Goal: Information Seeking & Learning: Learn about a topic

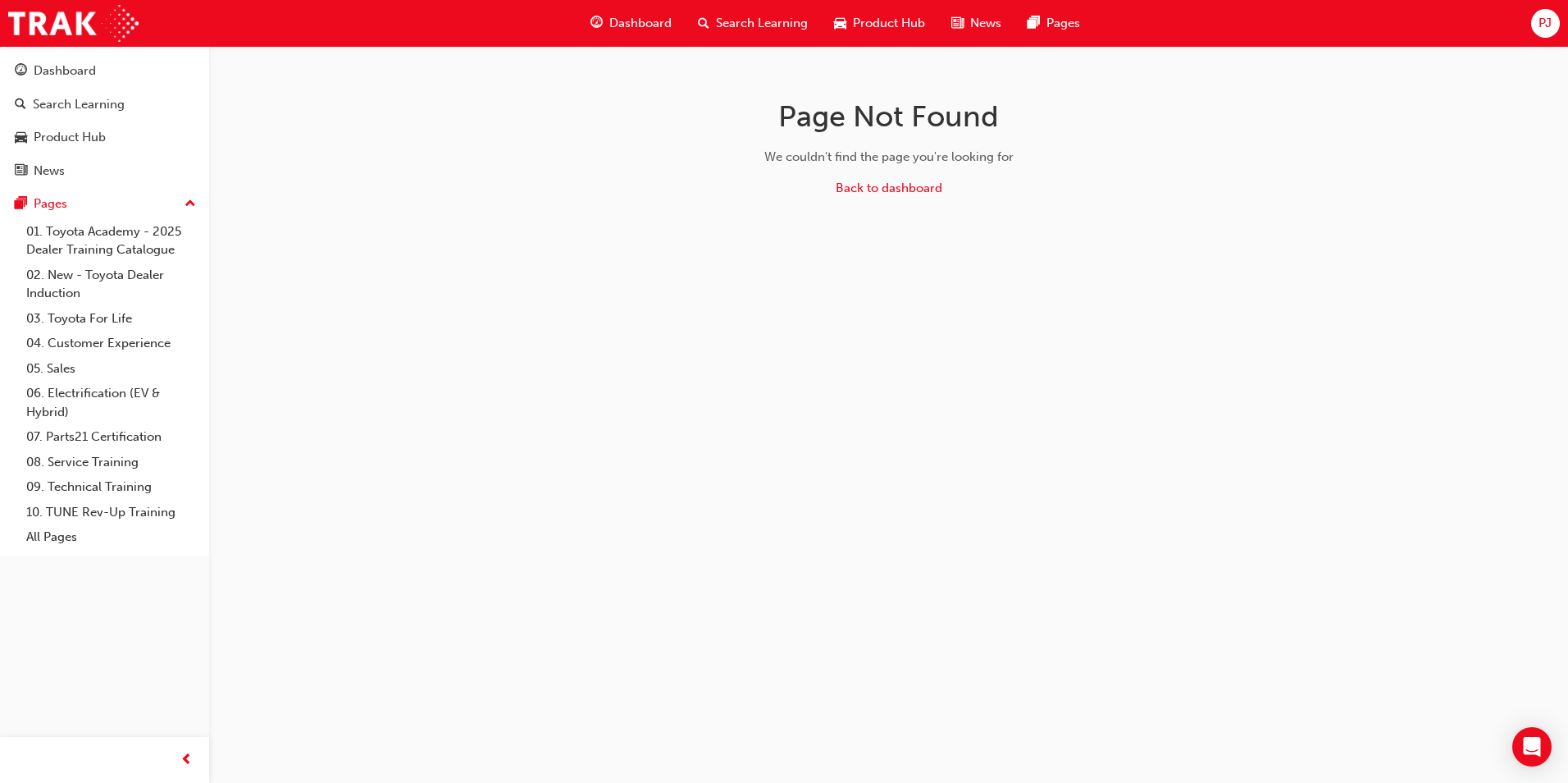
click at [756, 23] on span "Search Learning" at bounding box center [762, 24] width 92 height 19
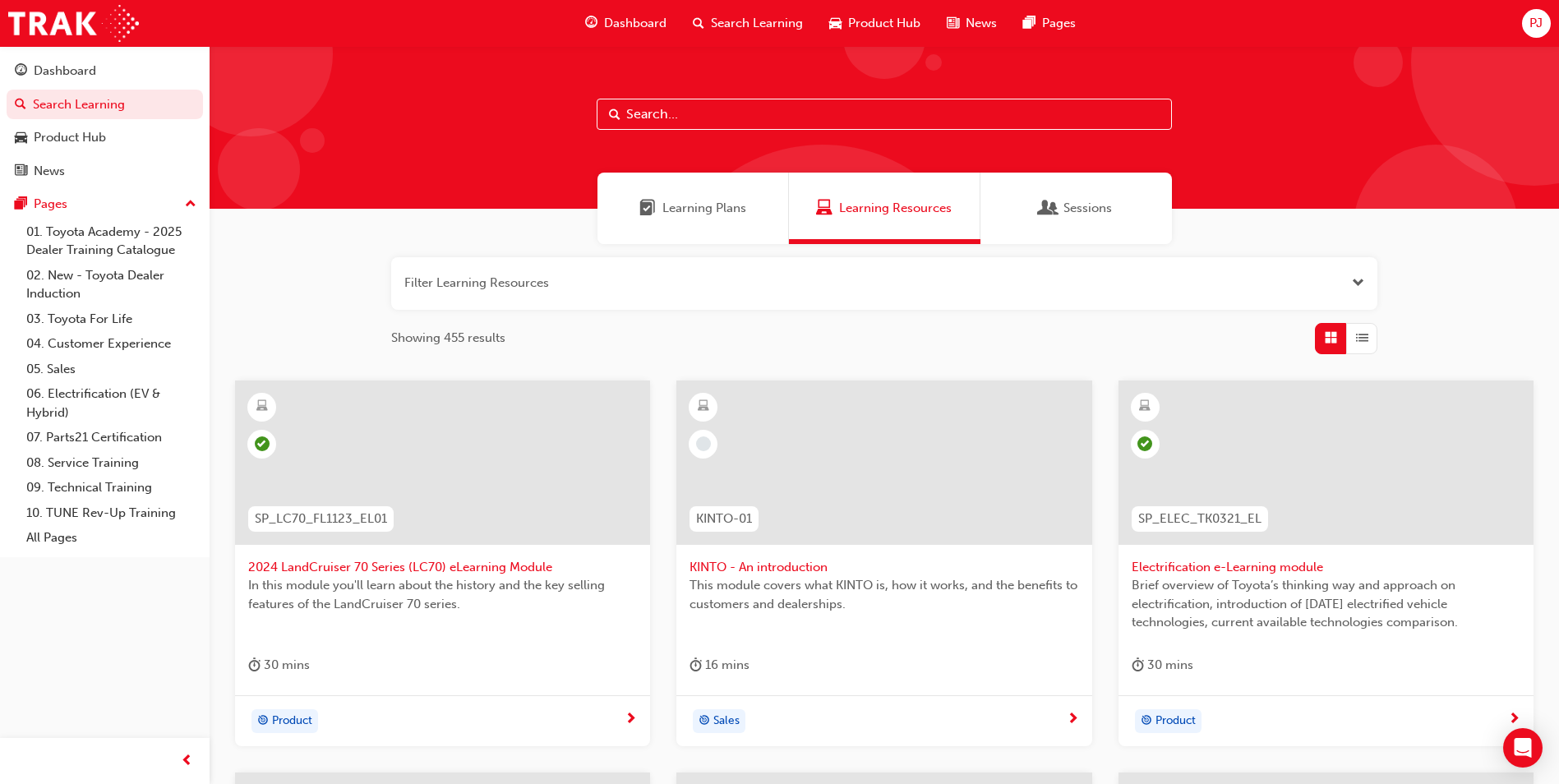
click at [1067, 211] on span "Sessions" at bounding box center [1087, 208] width 48 height 19
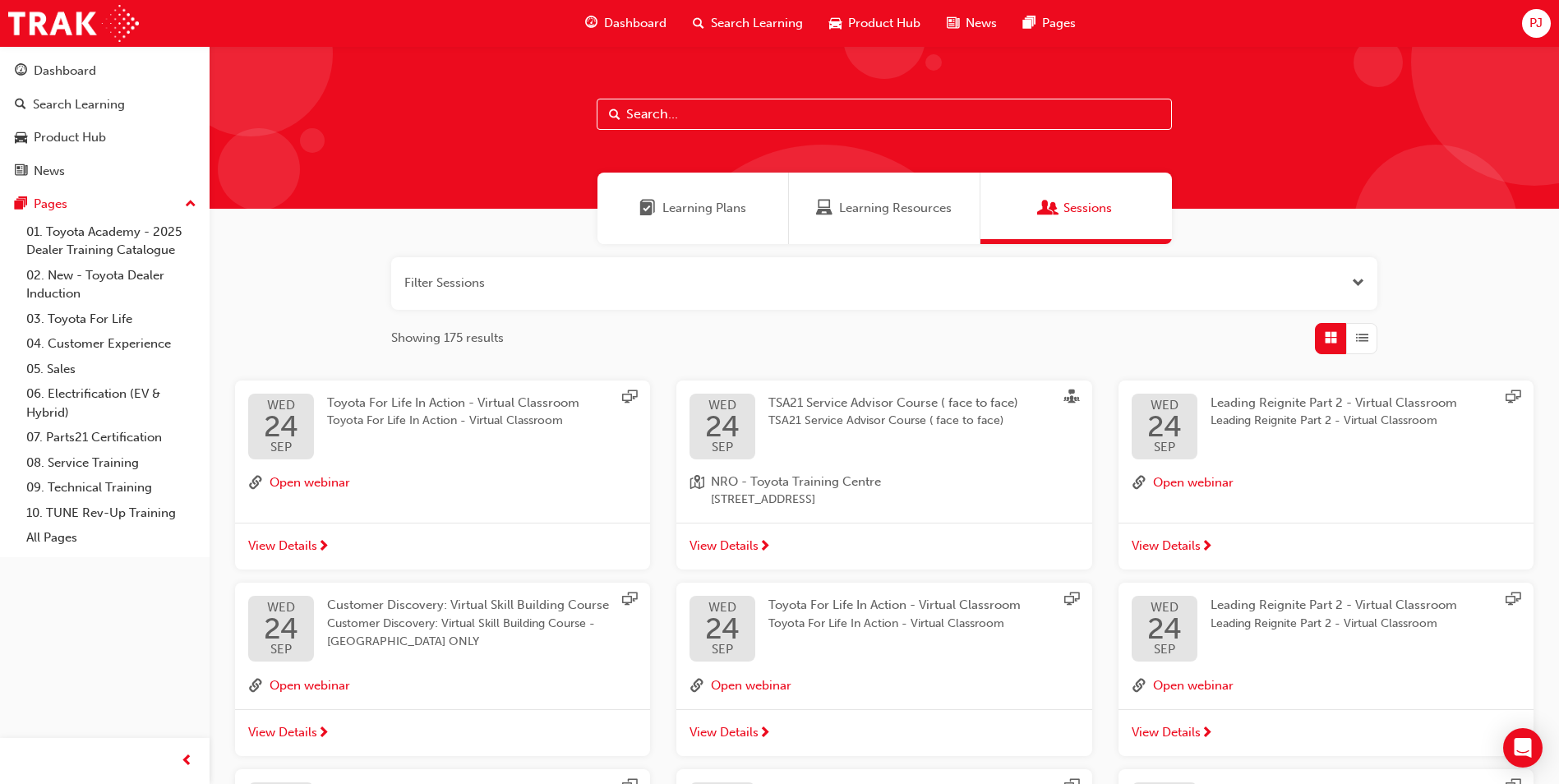
click at [723, 205] on span "Learning Plans" at bounding box center [704, 208] width 83 height 19
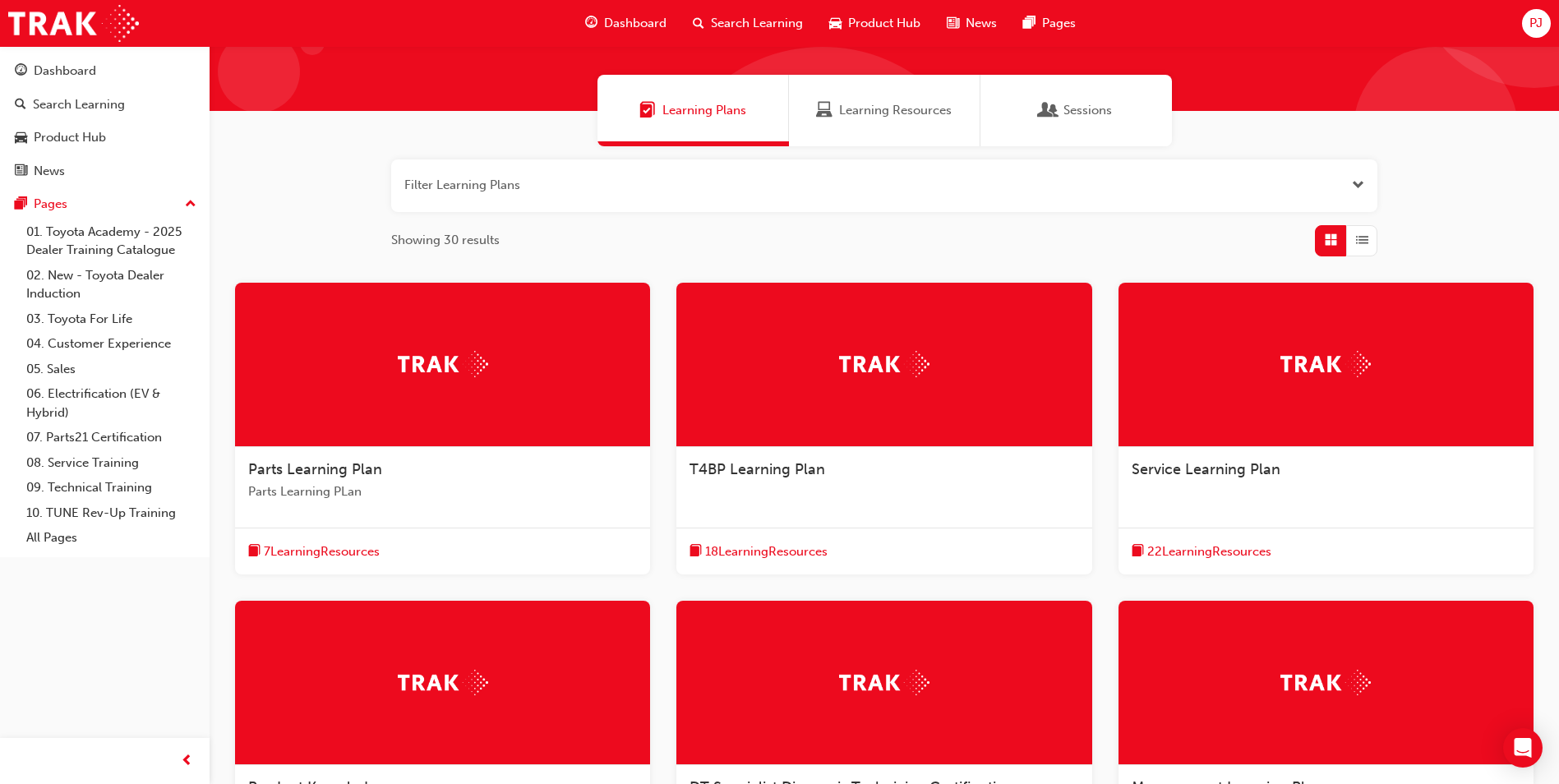
scroll to position [16, 0]
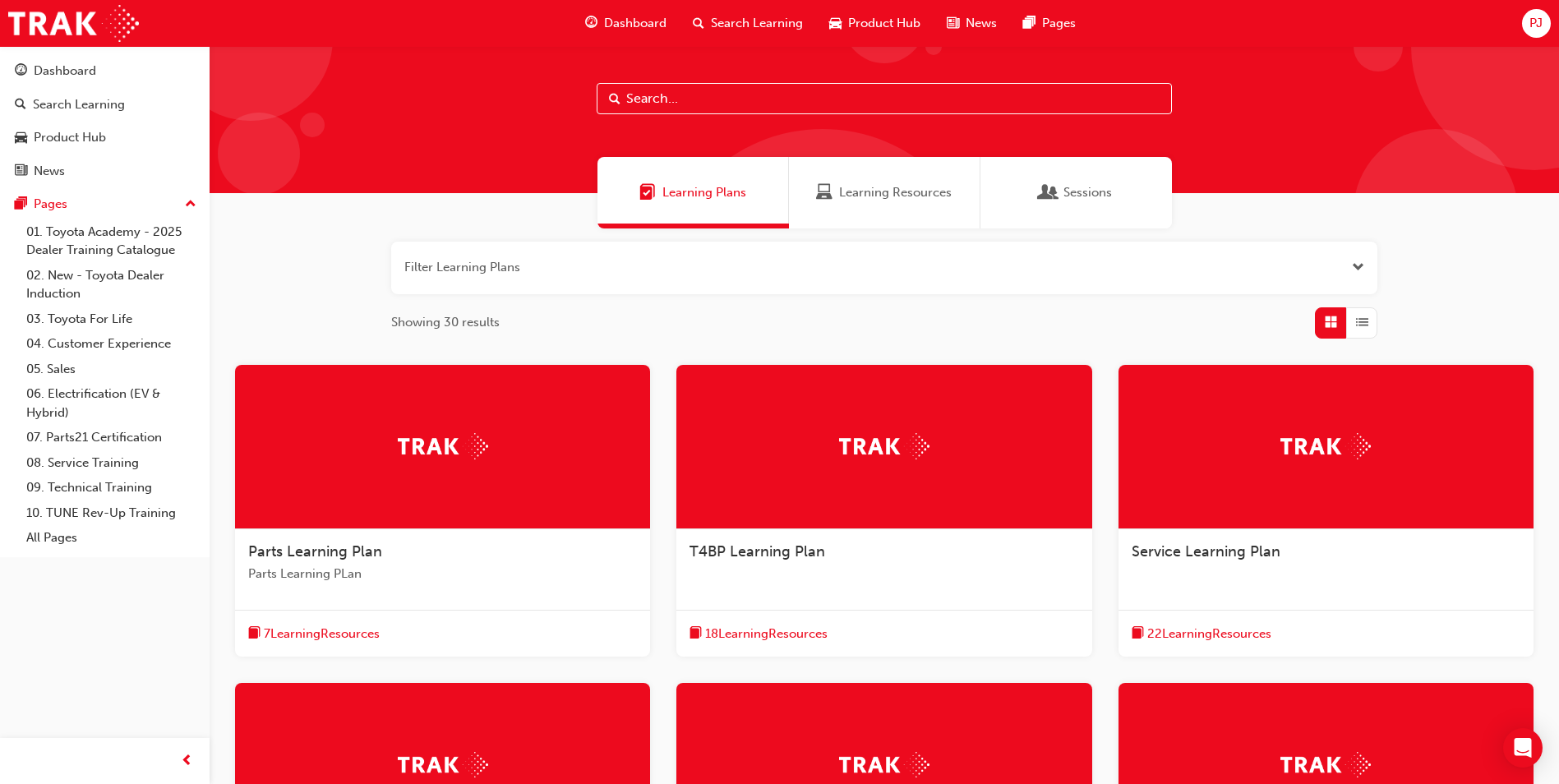
click at [443, 455] on img at bounding box center [443, 445] width 90 height 25
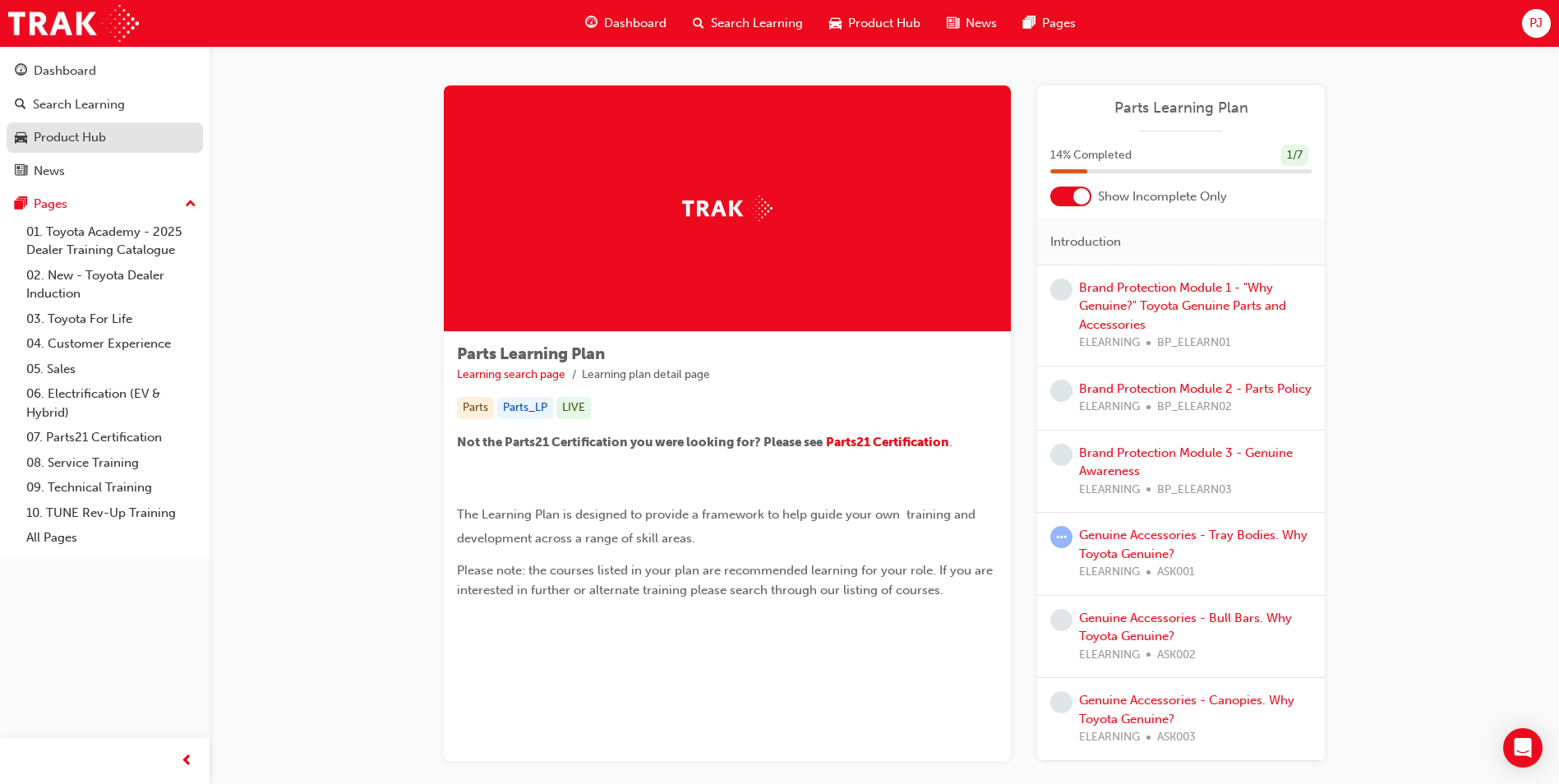
click at [76, 133] on div "Product Hub" at bounding box center [69, 138] width 72 height 19
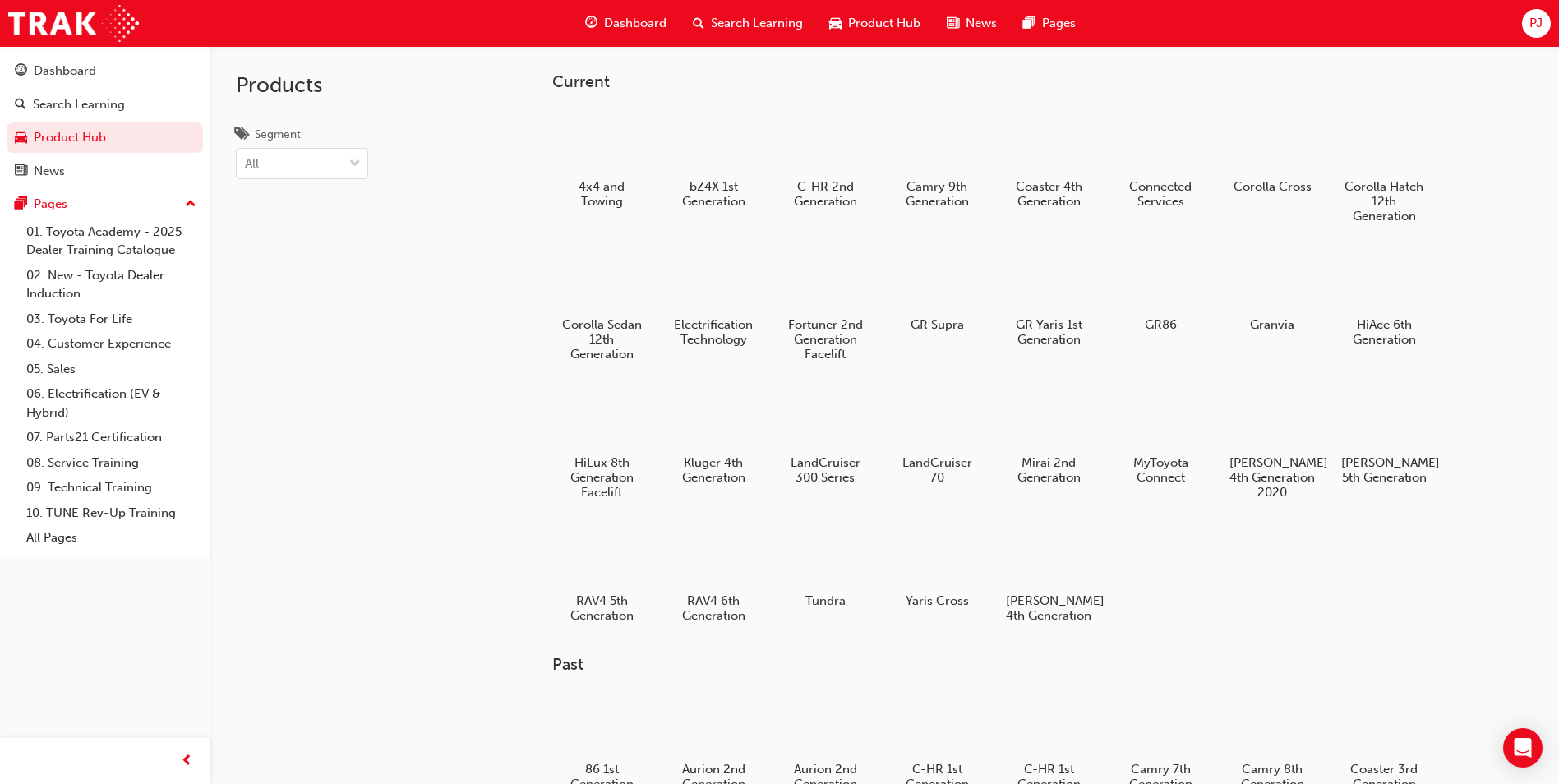
click at [746, 24] on span "Search Learning" at bounding box center [757, 24] width 92 height 19
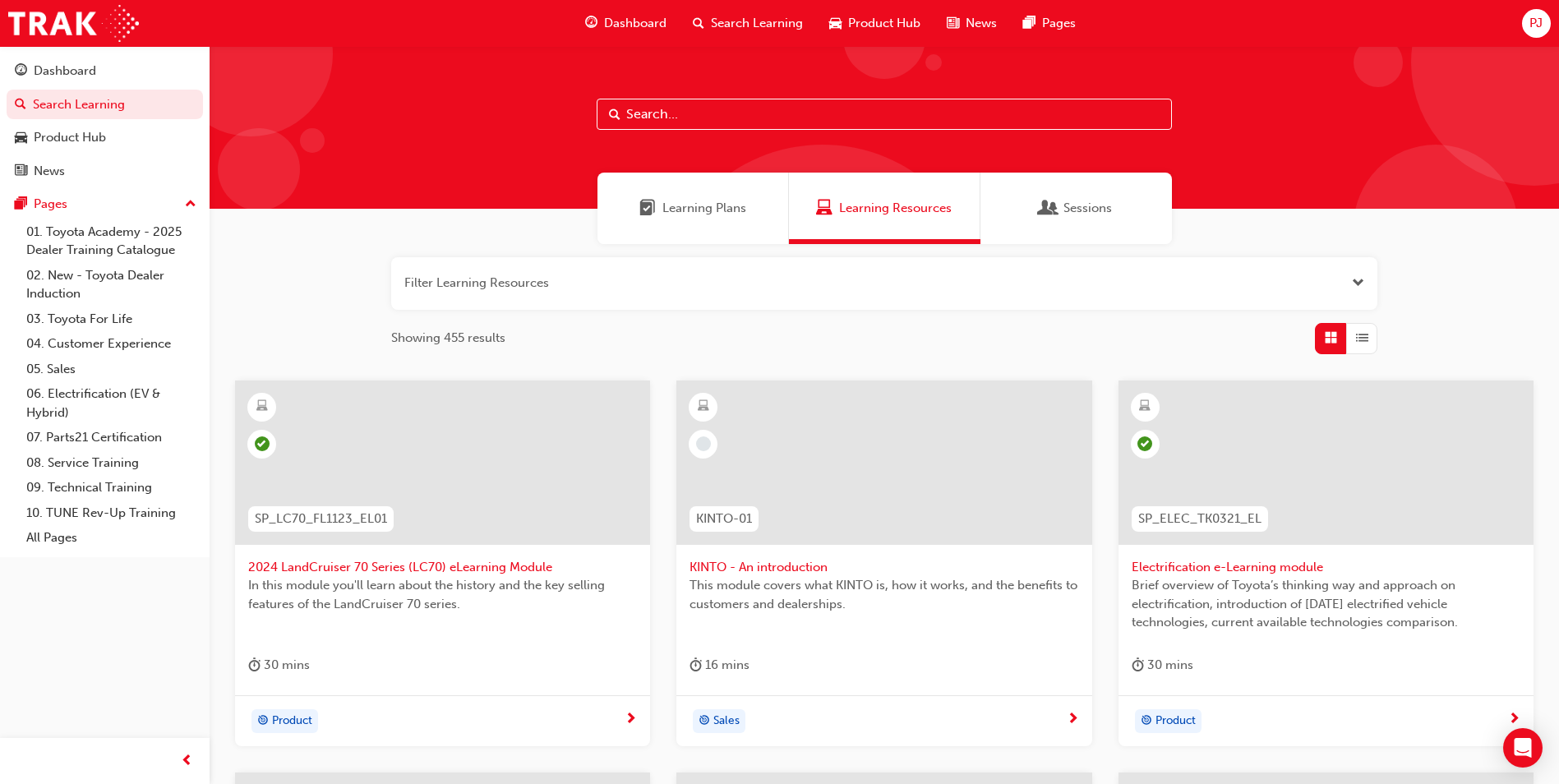
click at [648, 25] on span "Dashboard" at bounding box center [635, 24] width 62 height 19
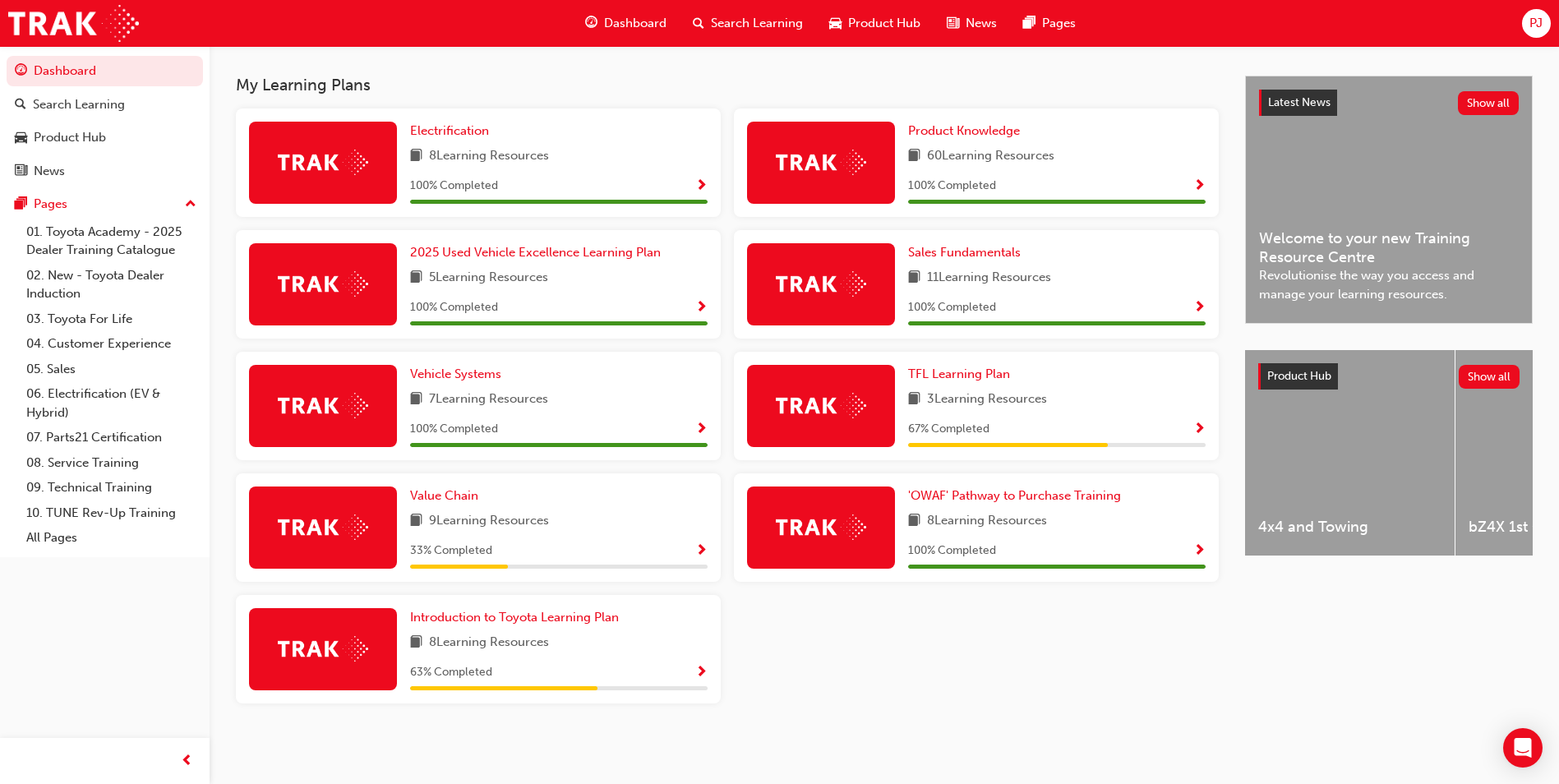
scroll to position [349, 0]
click at [822, 402] on img at bounding box center [821, 405] width 90 height 25
click at [1202, 428] on span "Show Progress" at bounding box center [1200, 429] width 12 height 15
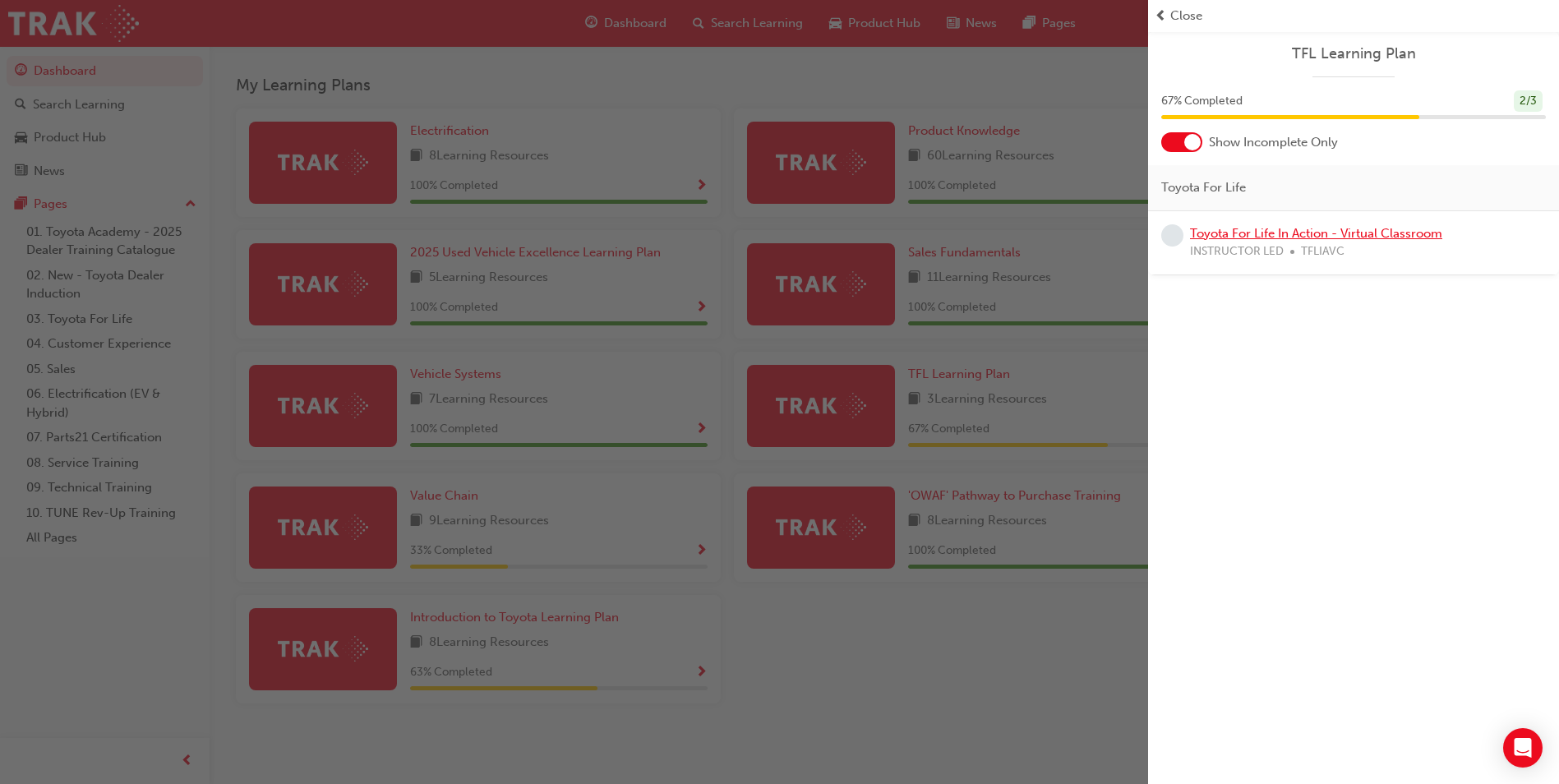
click at [1256, 237] on link "Toyota For Life In Action - Virtual Classroom" at bounding box center [1316, 233] width 252 height 15
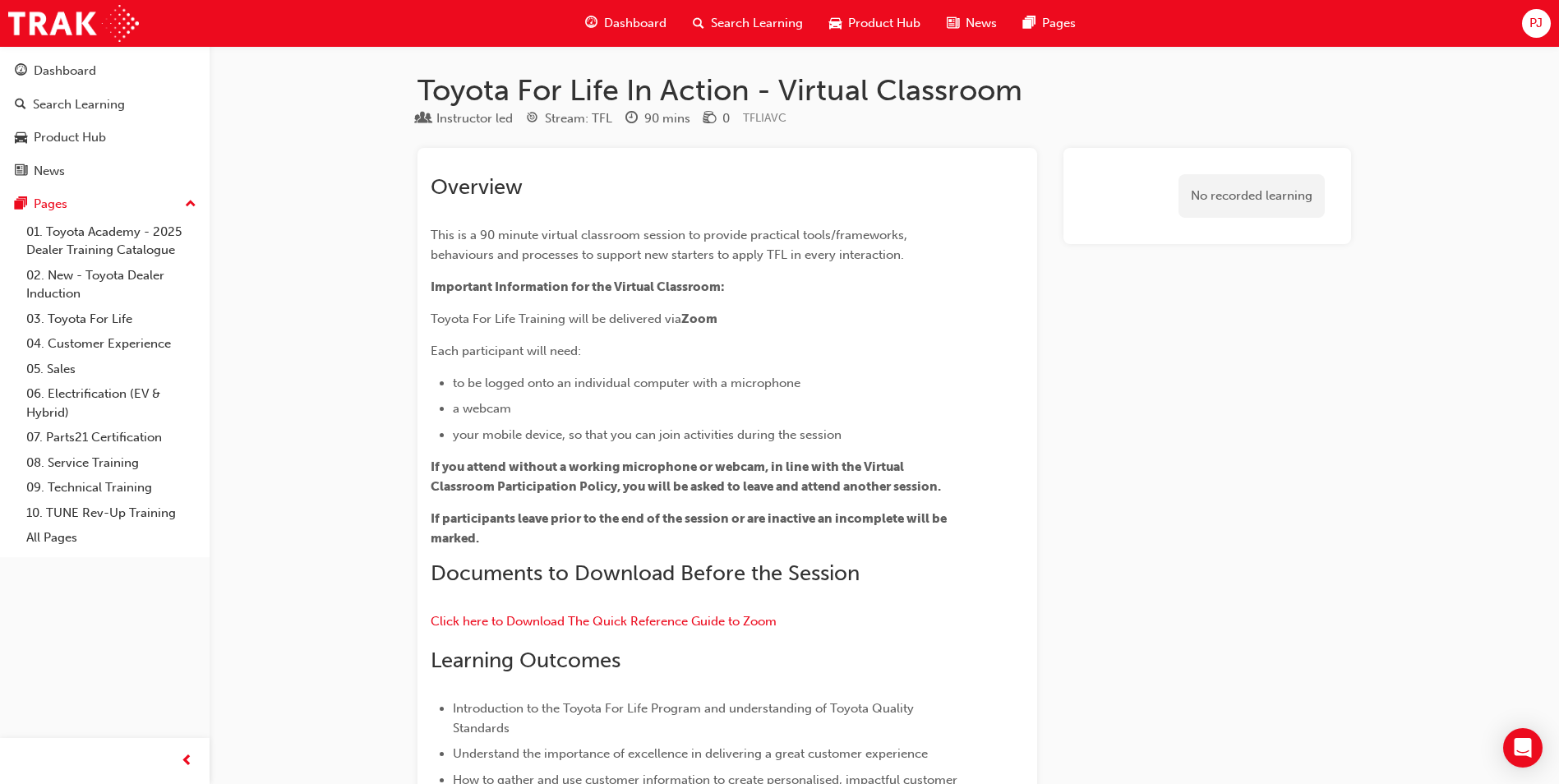
click at [742, 21] on span "Search Learning" at bounding box center [757, 24] width 92 height 19
